Goal: Information Seeking & Learning: Learn about a topic

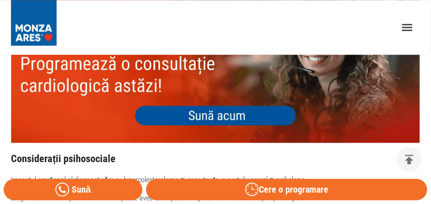
scroll to position [2293, 0]
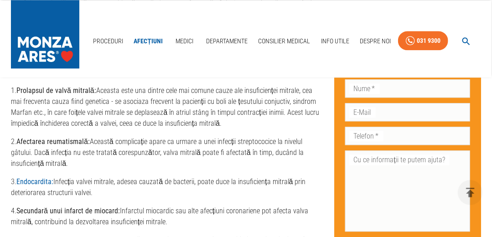
scroll to position [701, 0]
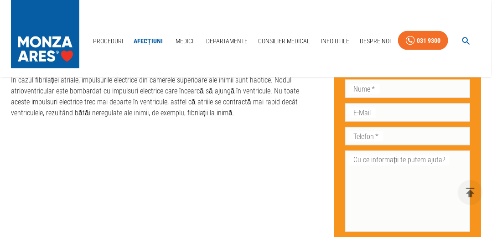
scroll to position [1664, 0]
